Goal: Task Accomplishment & Management: Use online tool/utility

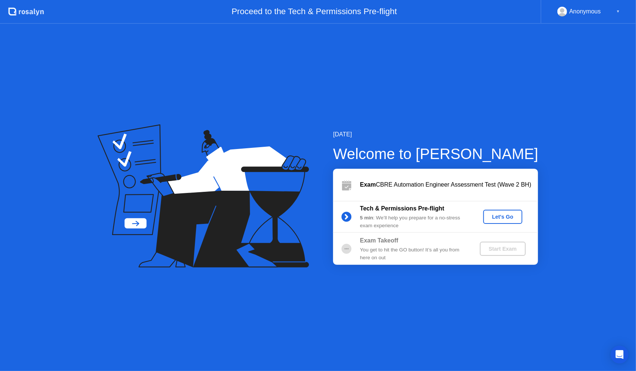
click at [615, 9] on div "Anonymous ▼" at bounding box center [588, 12] width 63 height 10
click at [616, 12] on div "▼" at bounding box center [618, 12] width 4 height 10
click at [597, 15] on div "Anonymous" at bounding box center [585, 12] width 32 height 10
click at [509, 215] on div "Let's Go" at bounding box center [502, 217] width 33 height 6
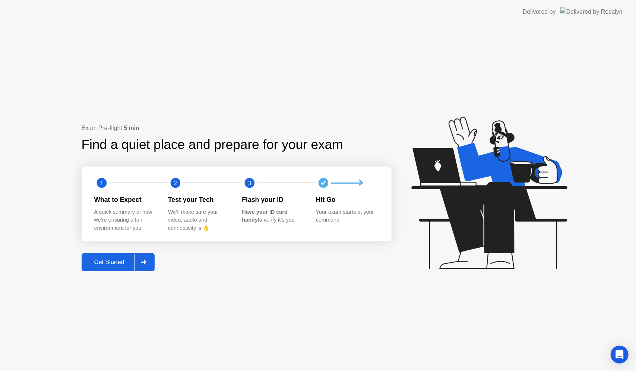
click at [112, 265] on div "Get Started" at bounding box center [109, 262] width 51 height 7
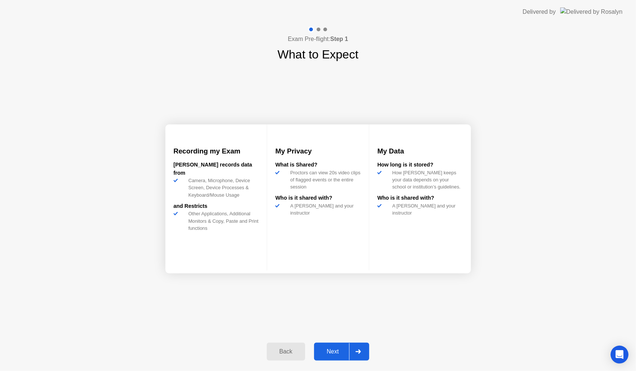
click at [334, 349] on div "Next" at bounding box center [332, 351] width 33 height 7
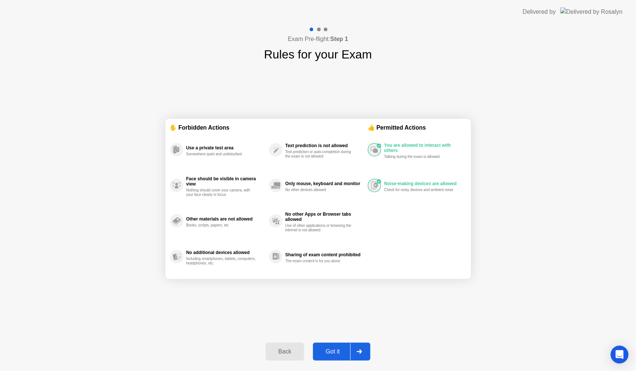
click at [334, 349] on div "Got it" at bounding box center [332, 351] width 35 height 7
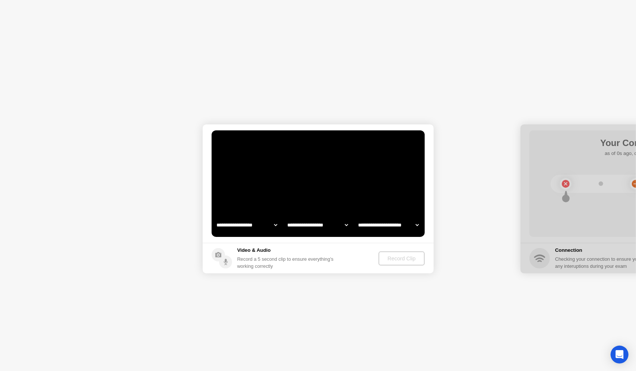
select select "**********"
select select "*******"
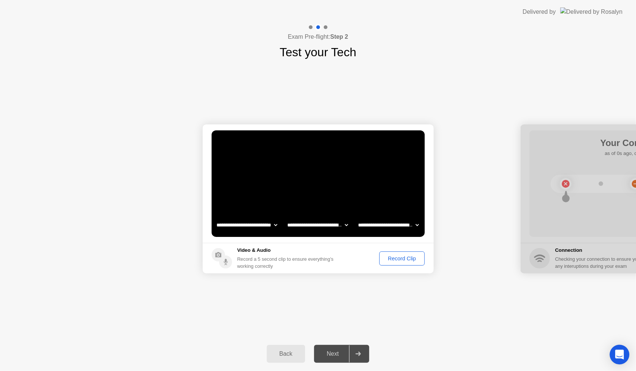
click at [619, 353] on icon "Open Intercom Messenger" at bounding box center [619, 355] width 9 height 10
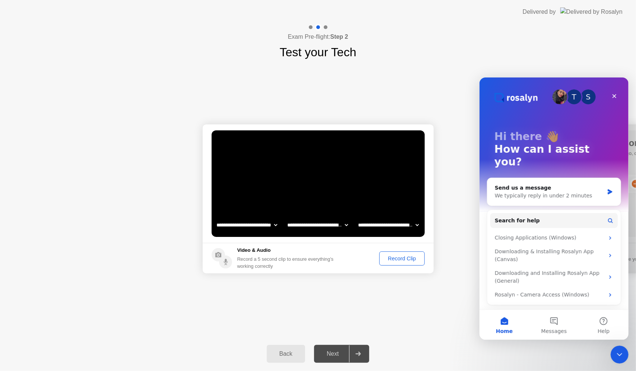
click at [619, 353] on icon "Close Intercom Messenger" at bounding box center [619, 354] width 9 height 9
